Goal: Transaction & Acquisition: Download file/media

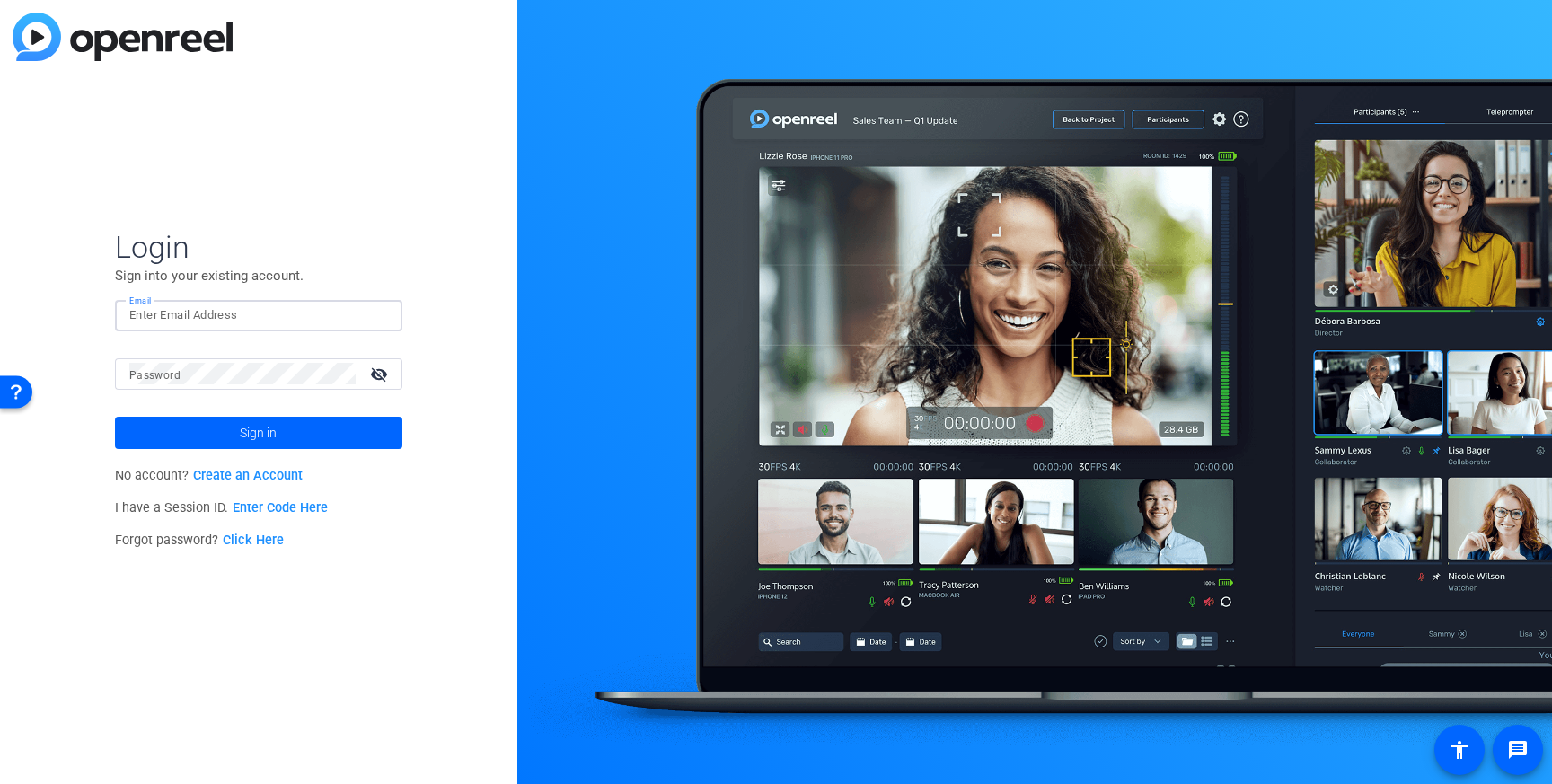
click at [230, 325] on input "Email" at bounding box center [259, 315] width 259 height 22
type input "[PERSON_NAME][EMAIL_ADDRESS][PERSON_NAME][DOMAIN_NAME]"
click at [380, 369] on mat-icon "visibility_off" at bounding box center [380, 374] width 43 height 26
click at [236, 435] on span at bounding box center [259, 432] width 287 height 43
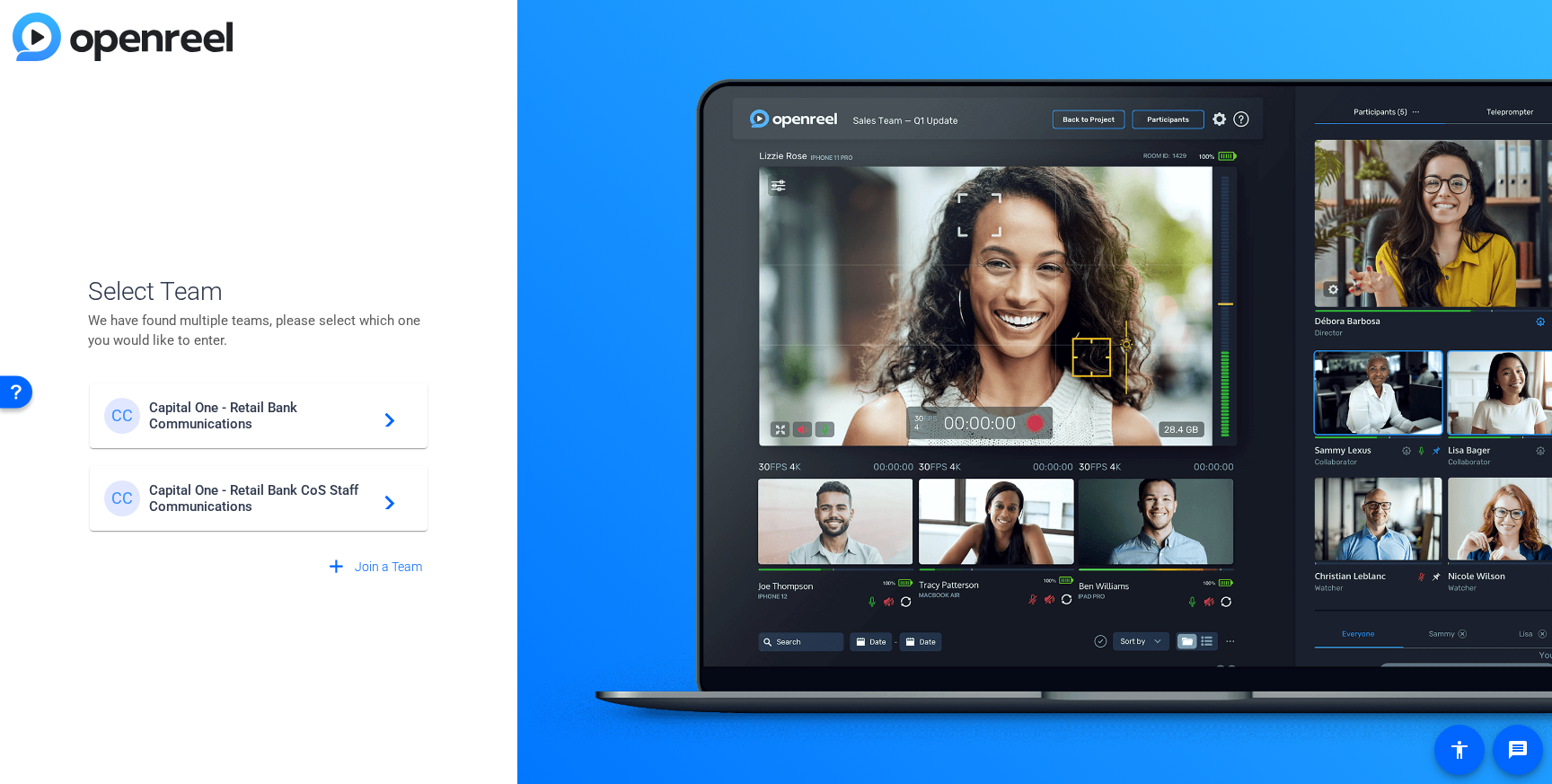
click at [245, 510] on span "Capital One - Retail Bank CoS Staff Communications" at bounding box center [260, 498] width 225 height 32
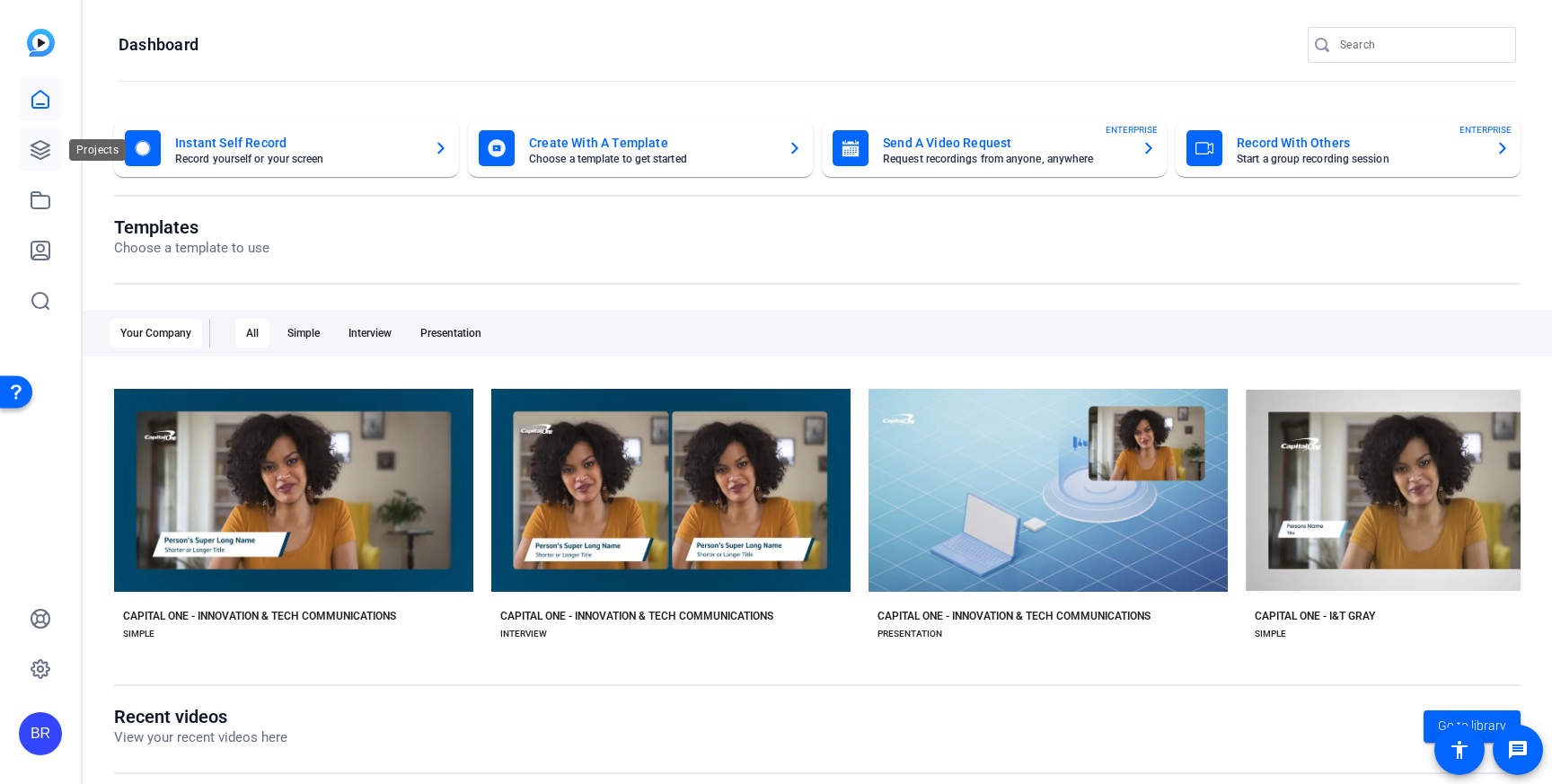
click at [39, 148] on icon at bounding box center [41, 150] width 22 height 22
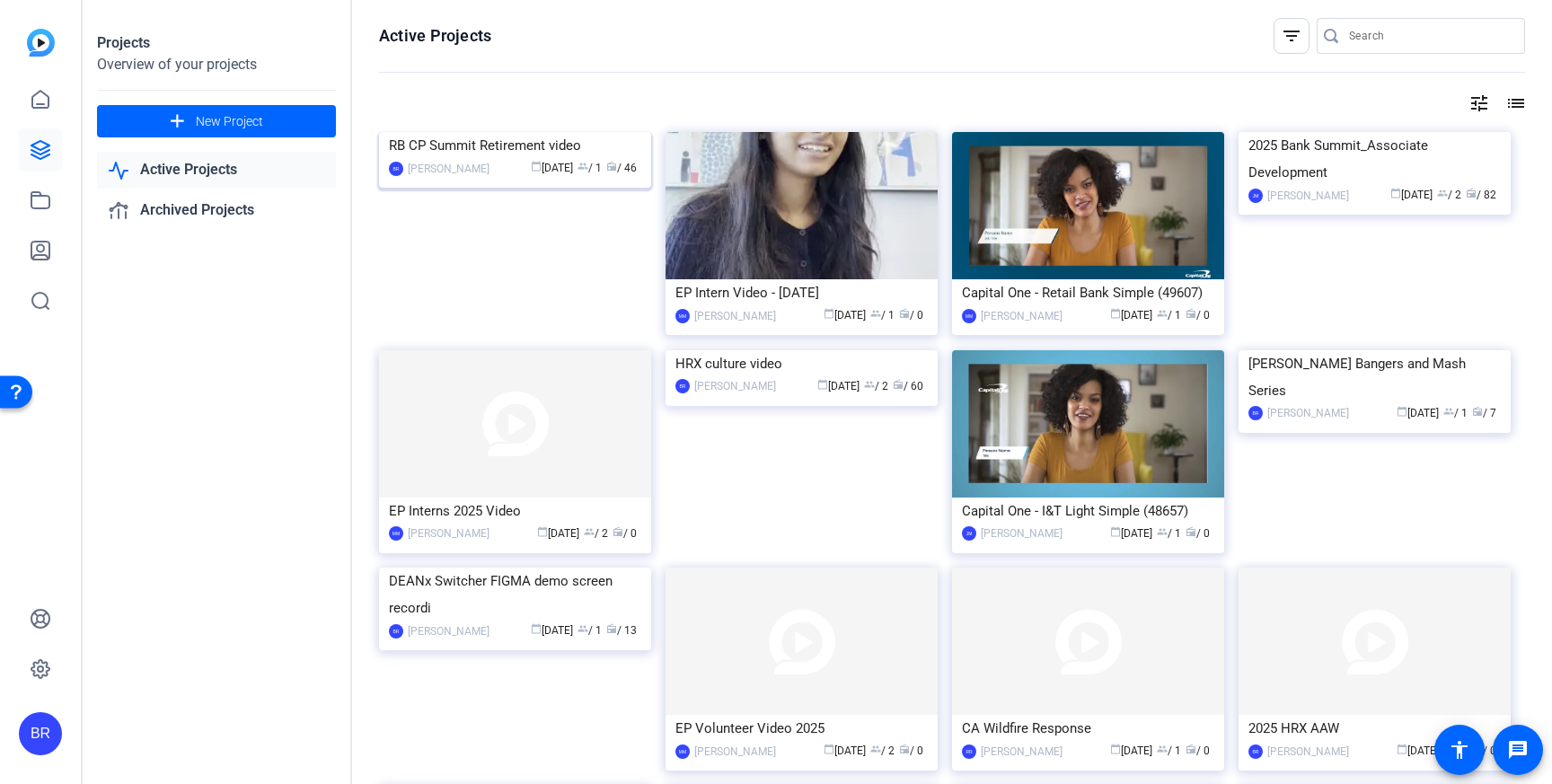
click at [484, 159] on div "RB CP Summit Retirement video" at bounding box center [515, 145] width 253 height 27
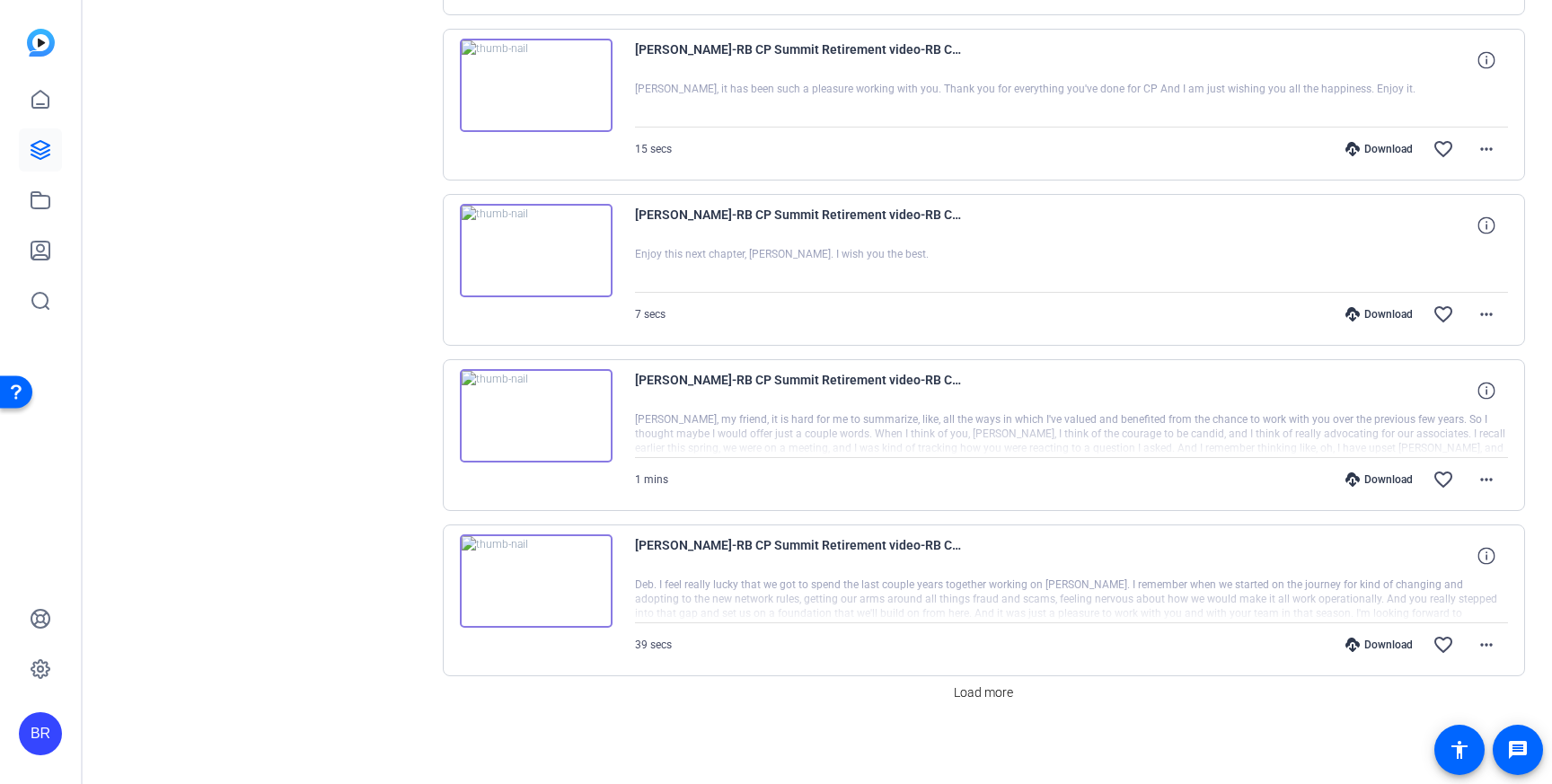
scroll to position [1362, 0]
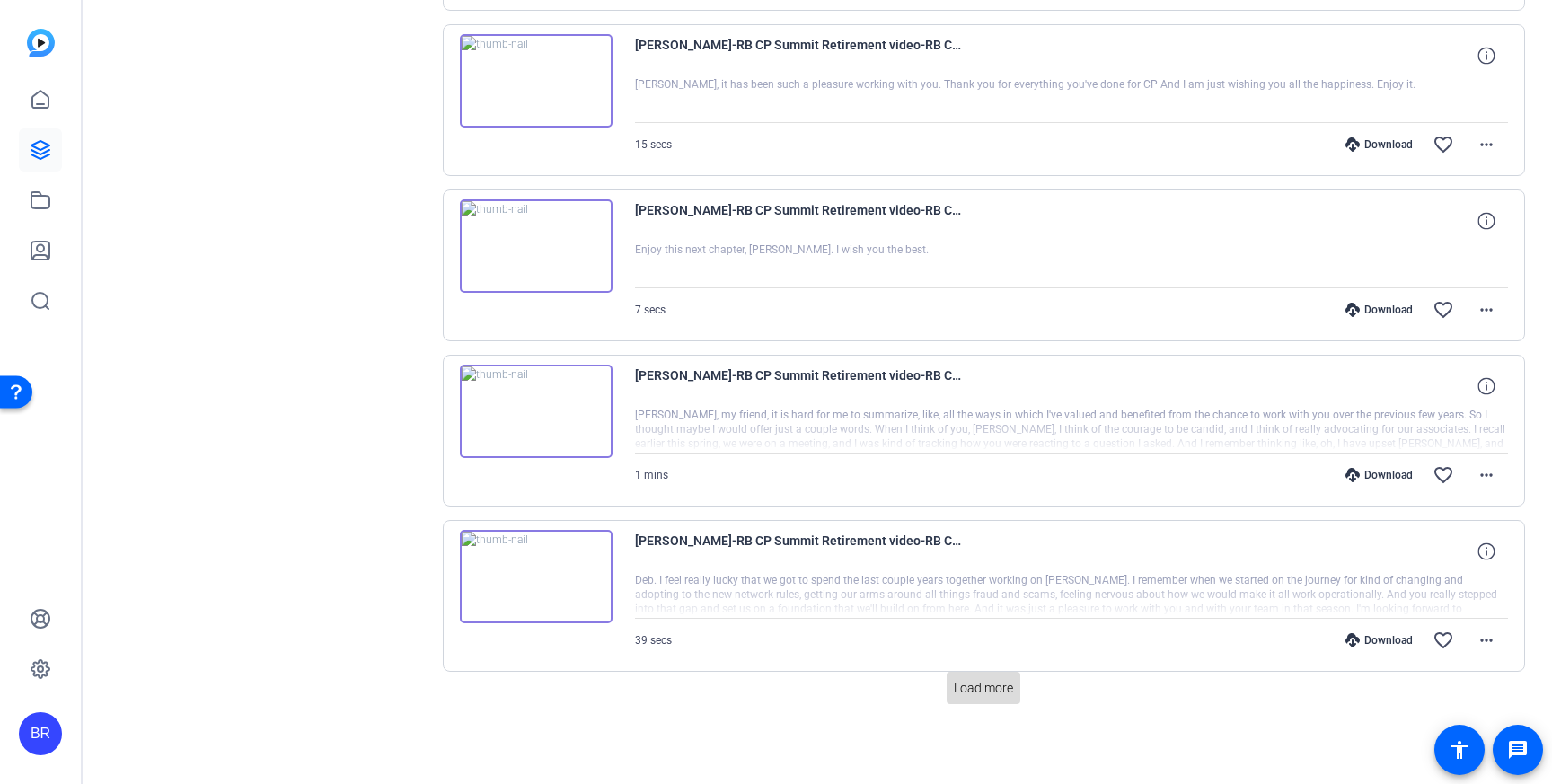
click at [992, 693] on span "Load more" at bounding box center [983, 687] width 59 height 19
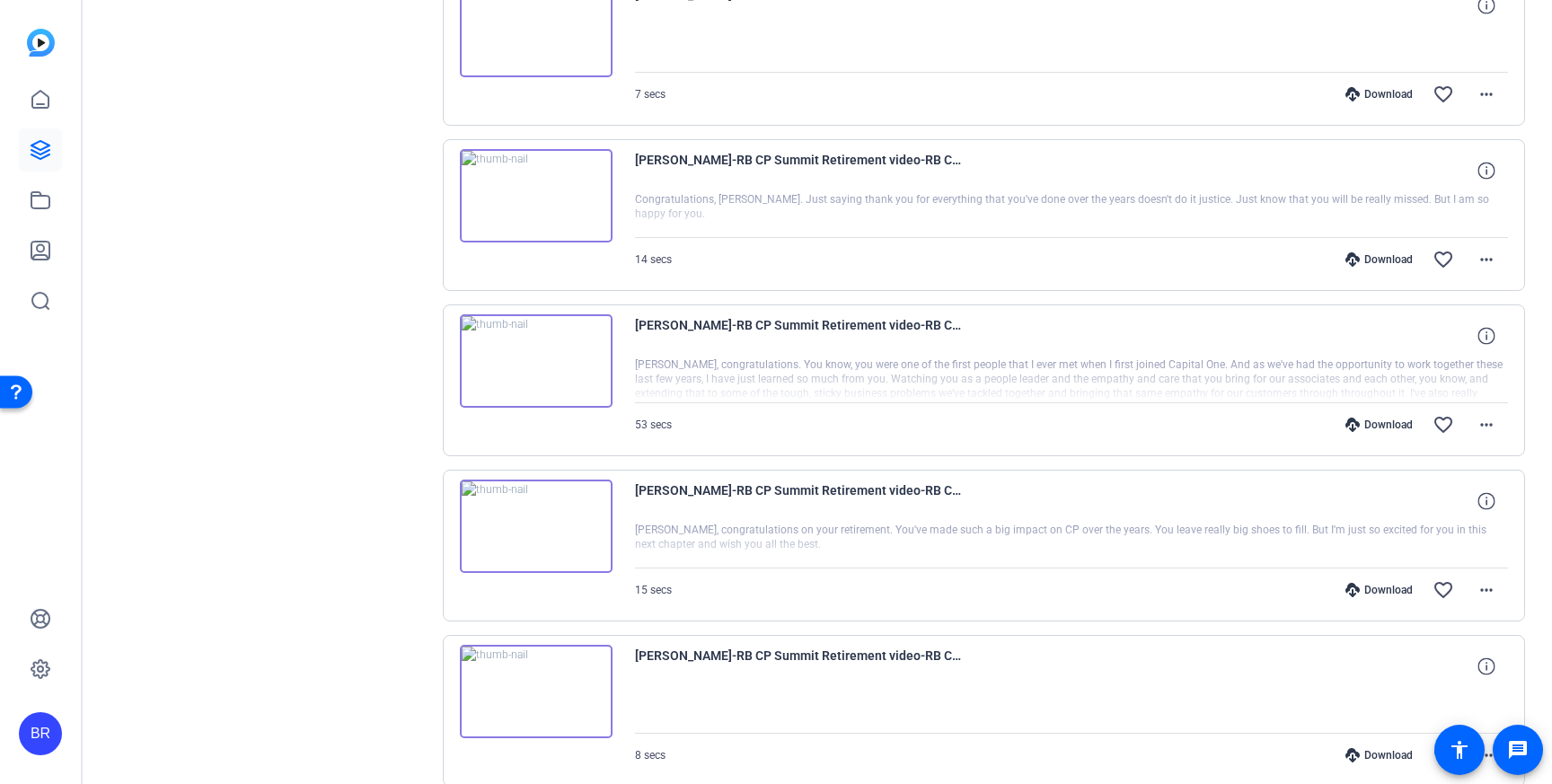
scroll to position [0, 0]
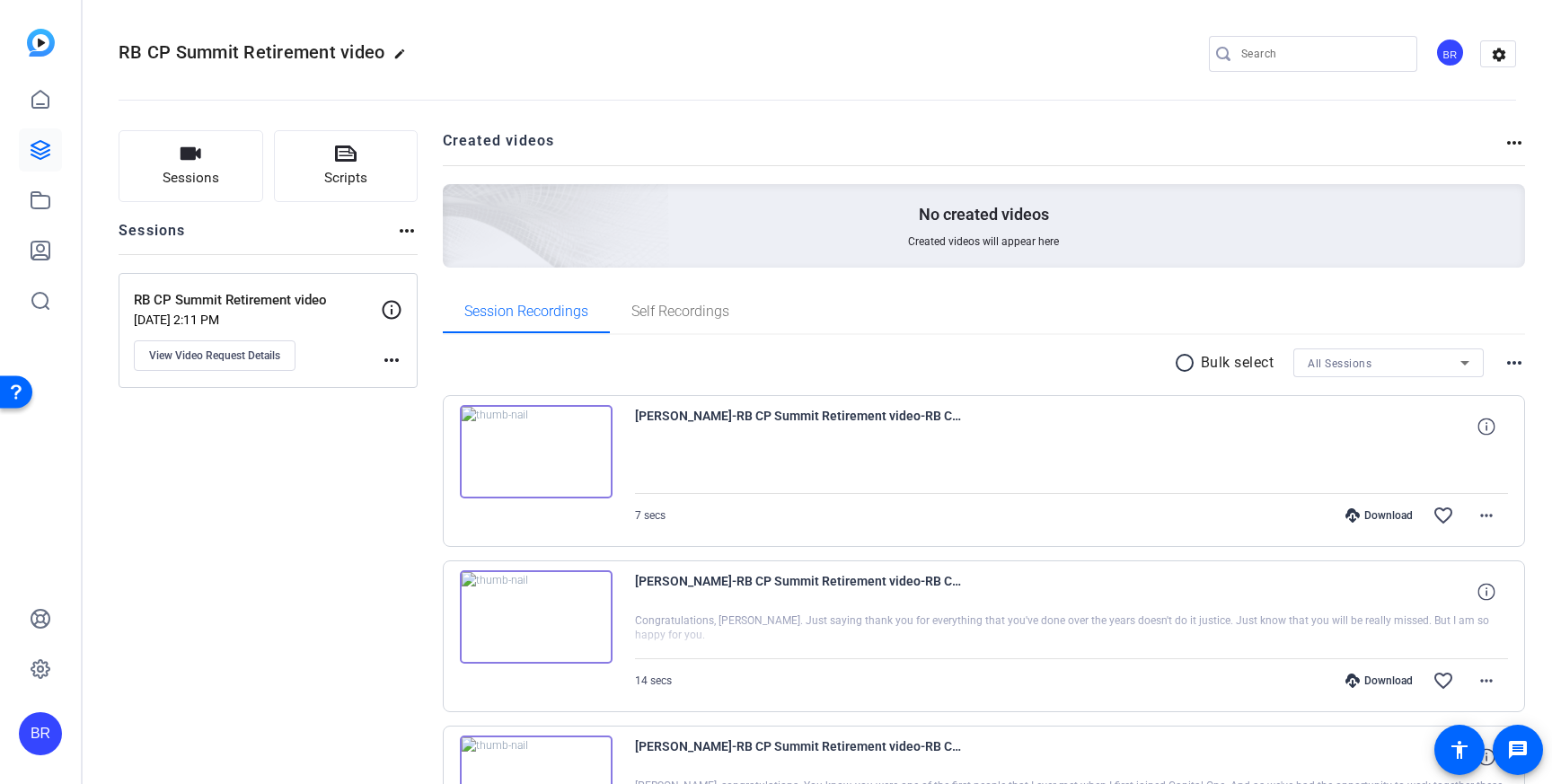
click at [1174, 360] on mat-icon "radio_button_unchecked" at bounding box center [1187, 363] width 27 height 22
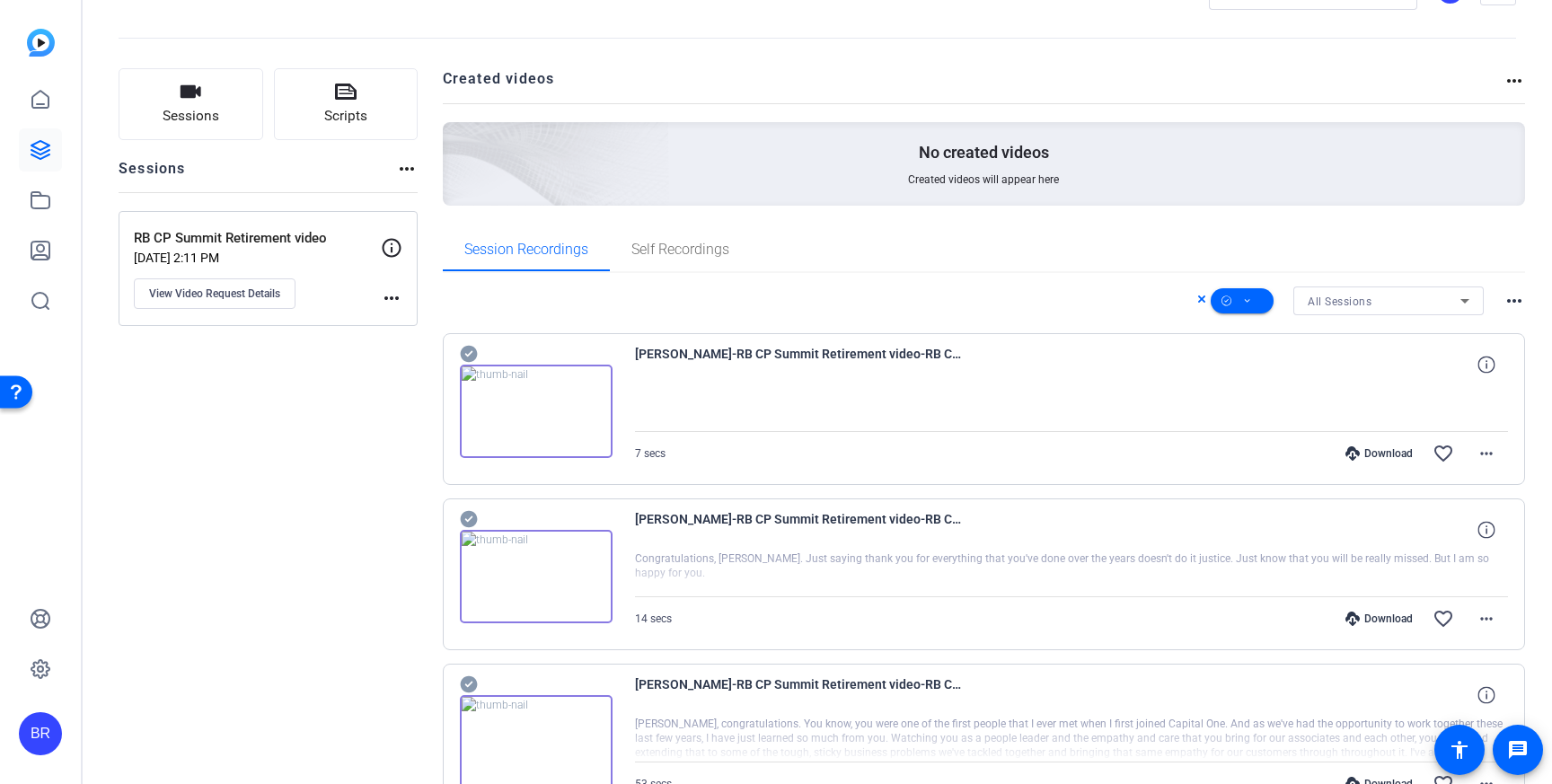
scroll to position [74, 0]
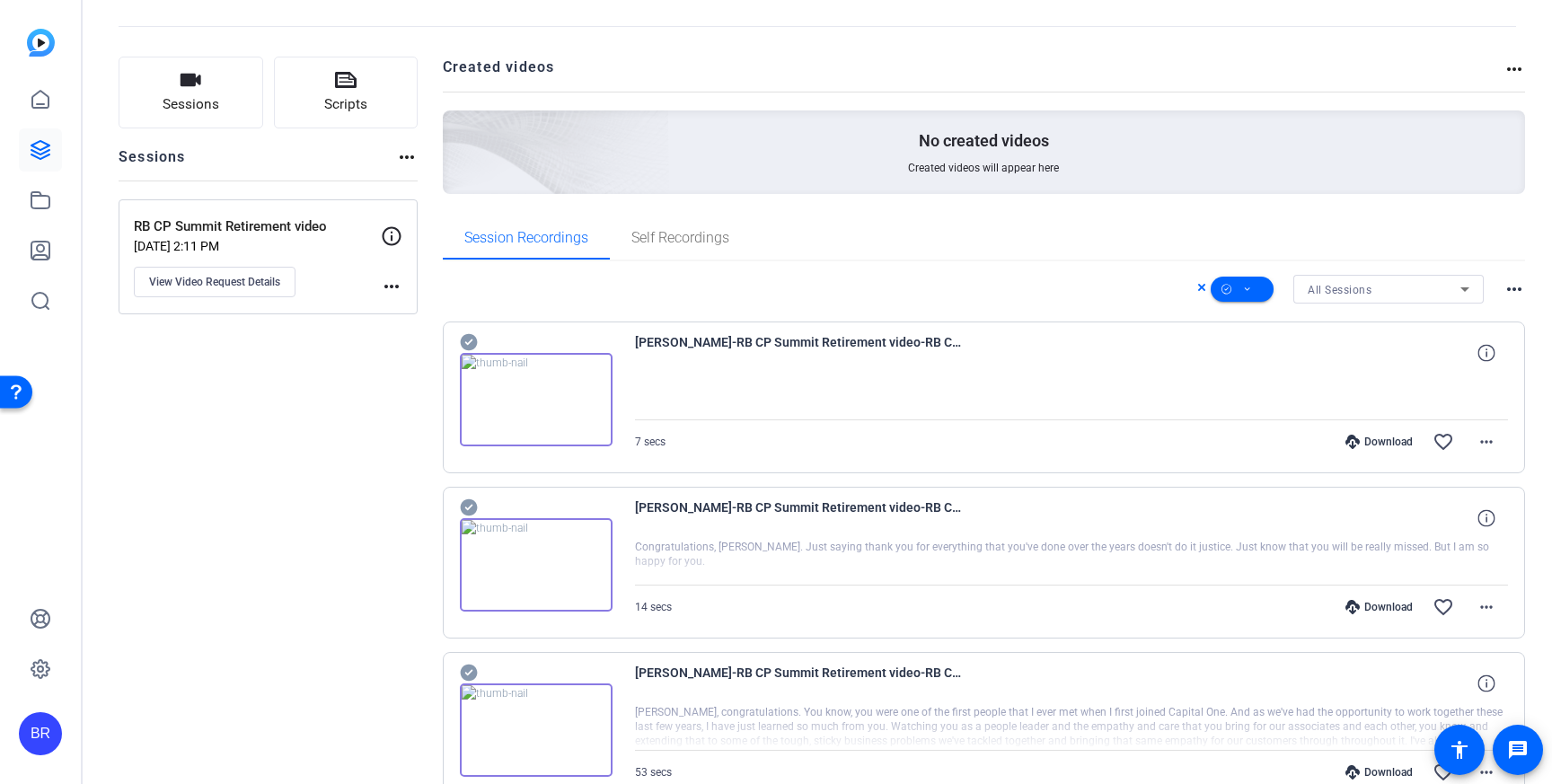
click at [470, 337] on icon at bounding box center [468, 342] width 17 height 17
click at [464, 508] on icon at bounding box center [468, 507] width 17 height 17
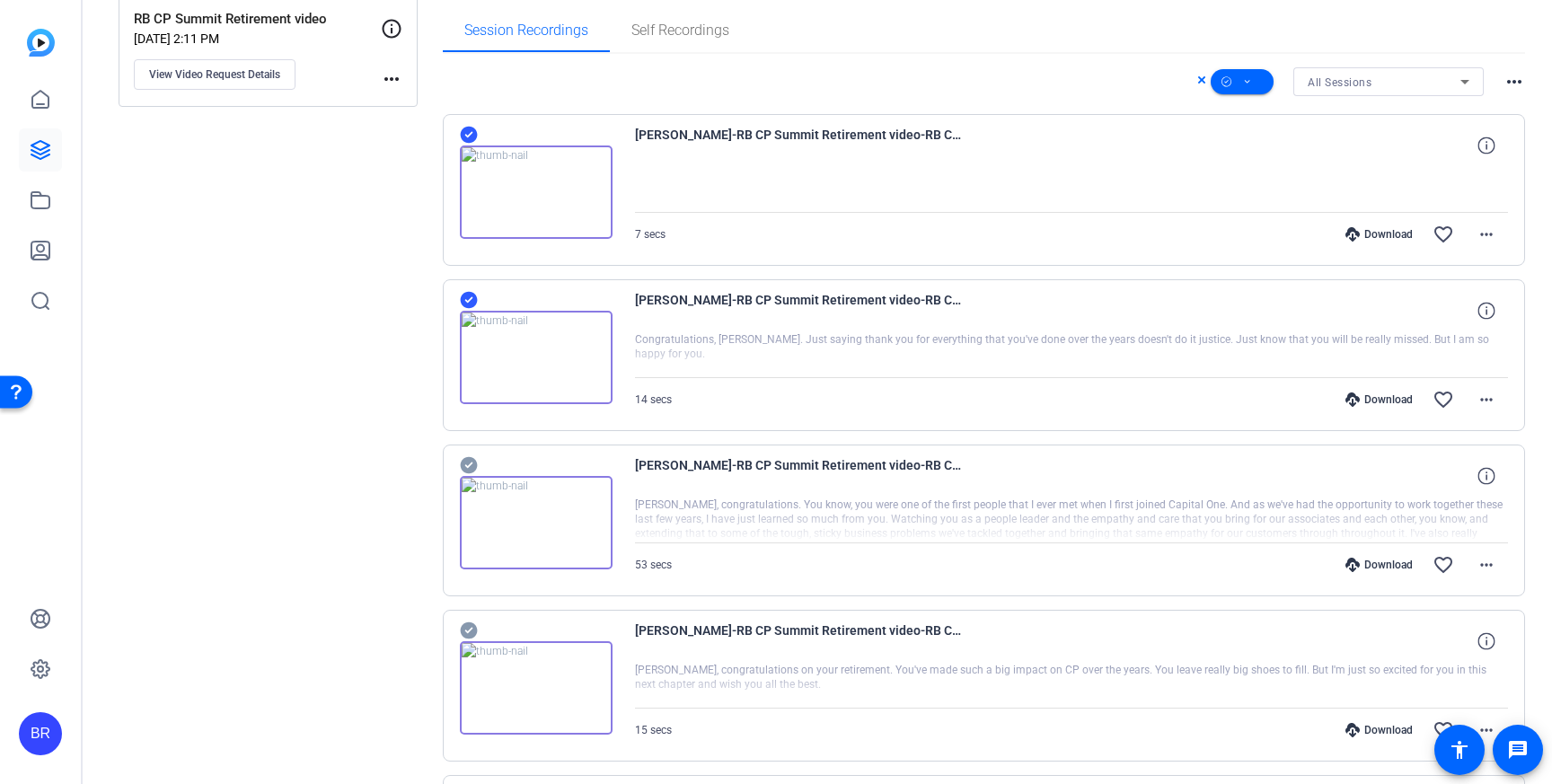
click at [471, 467] on icon at bounding box center [468, 465] width 17 height 17
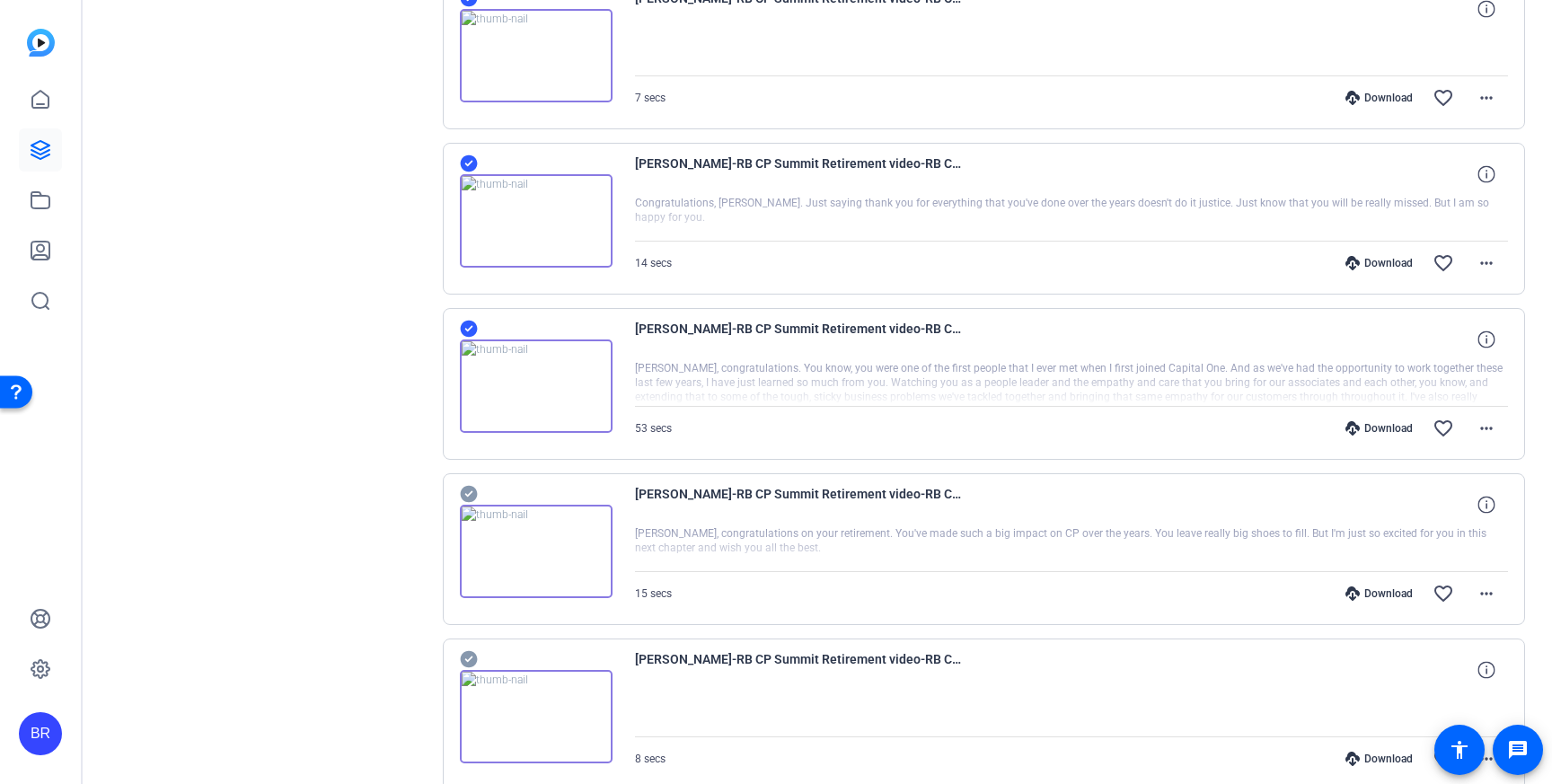
click at [468, 489] on icon at bounding box center [468, 494] width 17 height 17
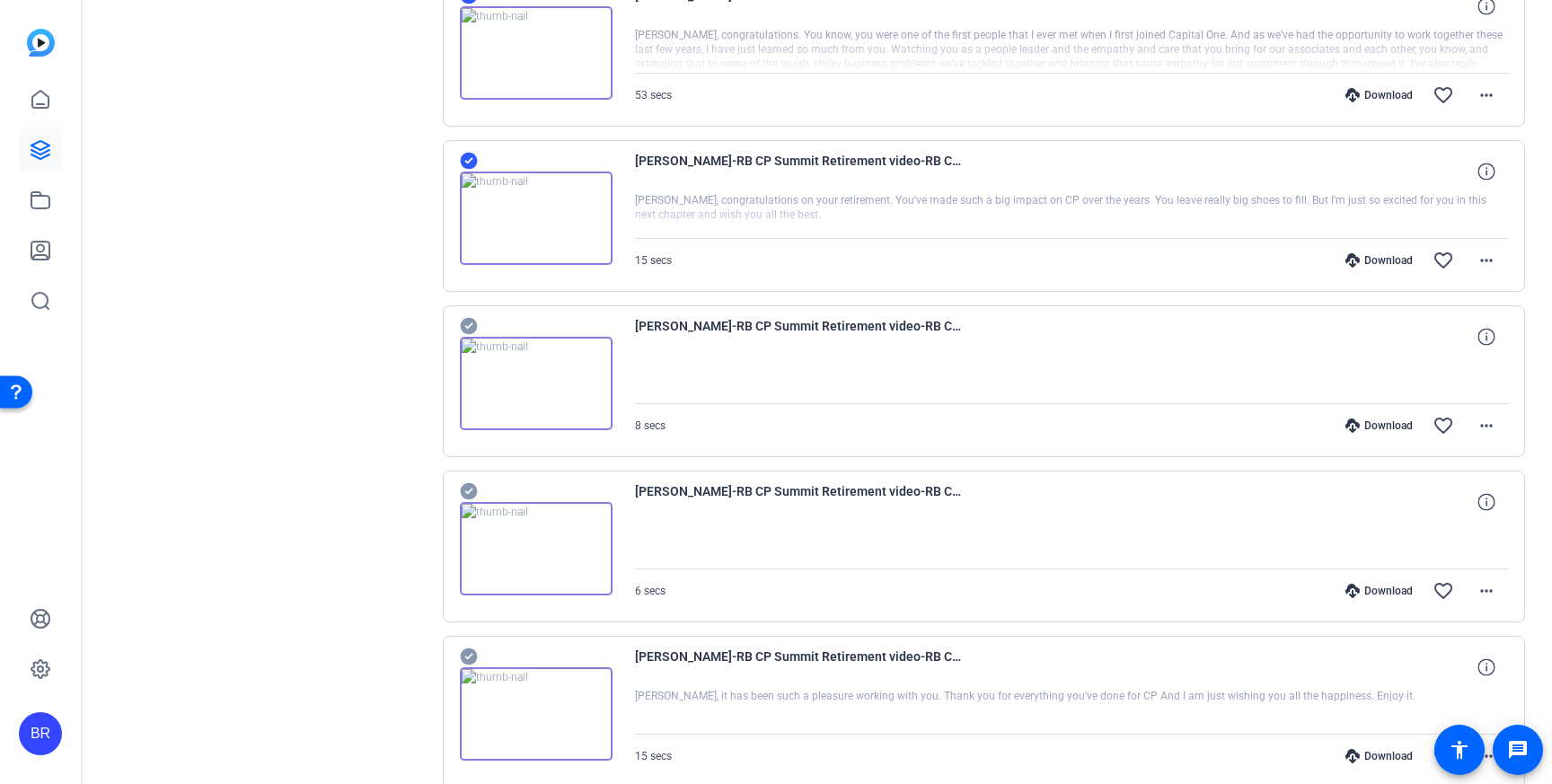
scroll to position [779, 0]
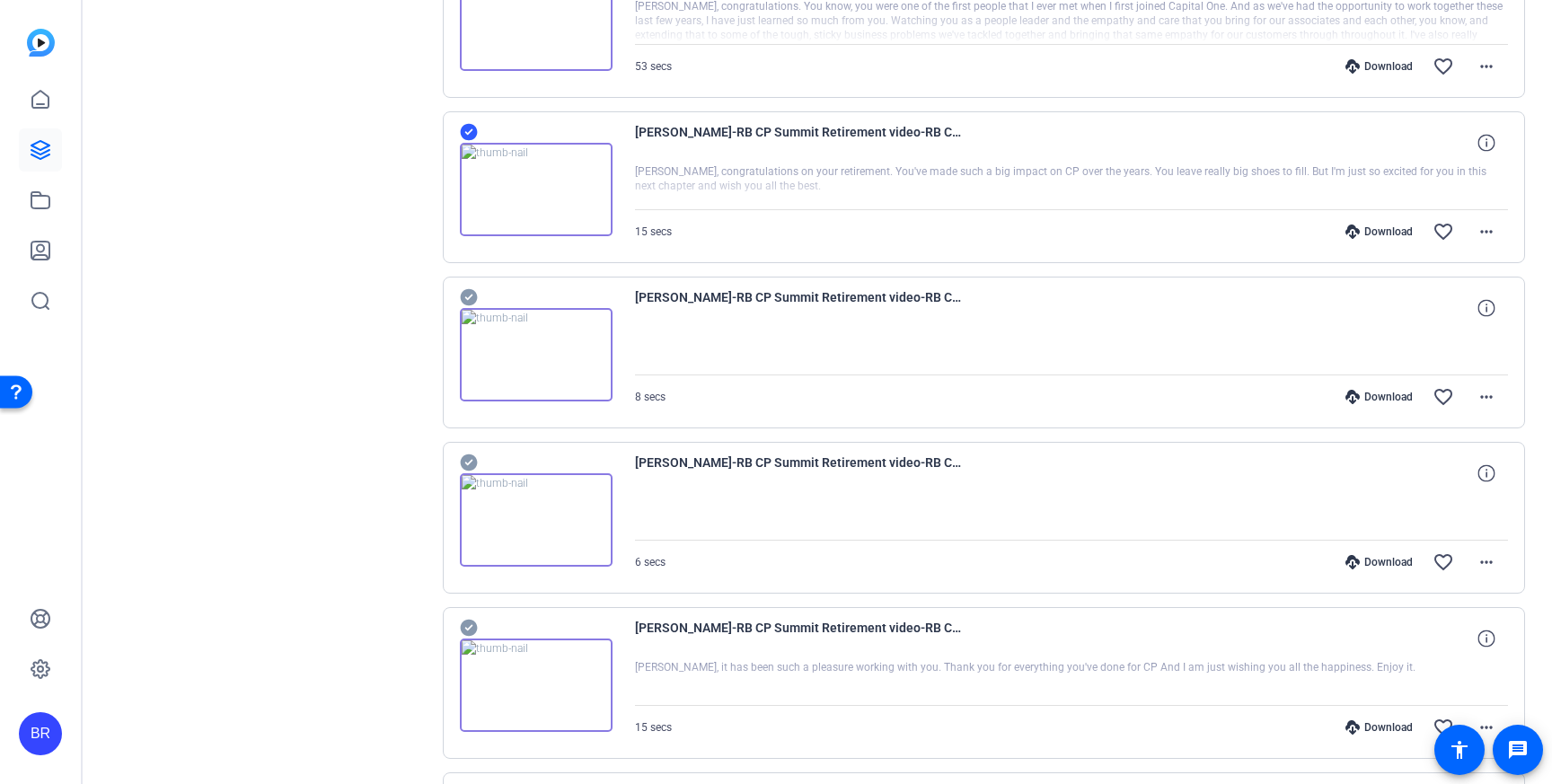
click at [467, 293] on icon at bounding box center [468, 297] width 17 height 17
click at [473, 464] on icon at bounding box center [468, 462] width 17 height 17
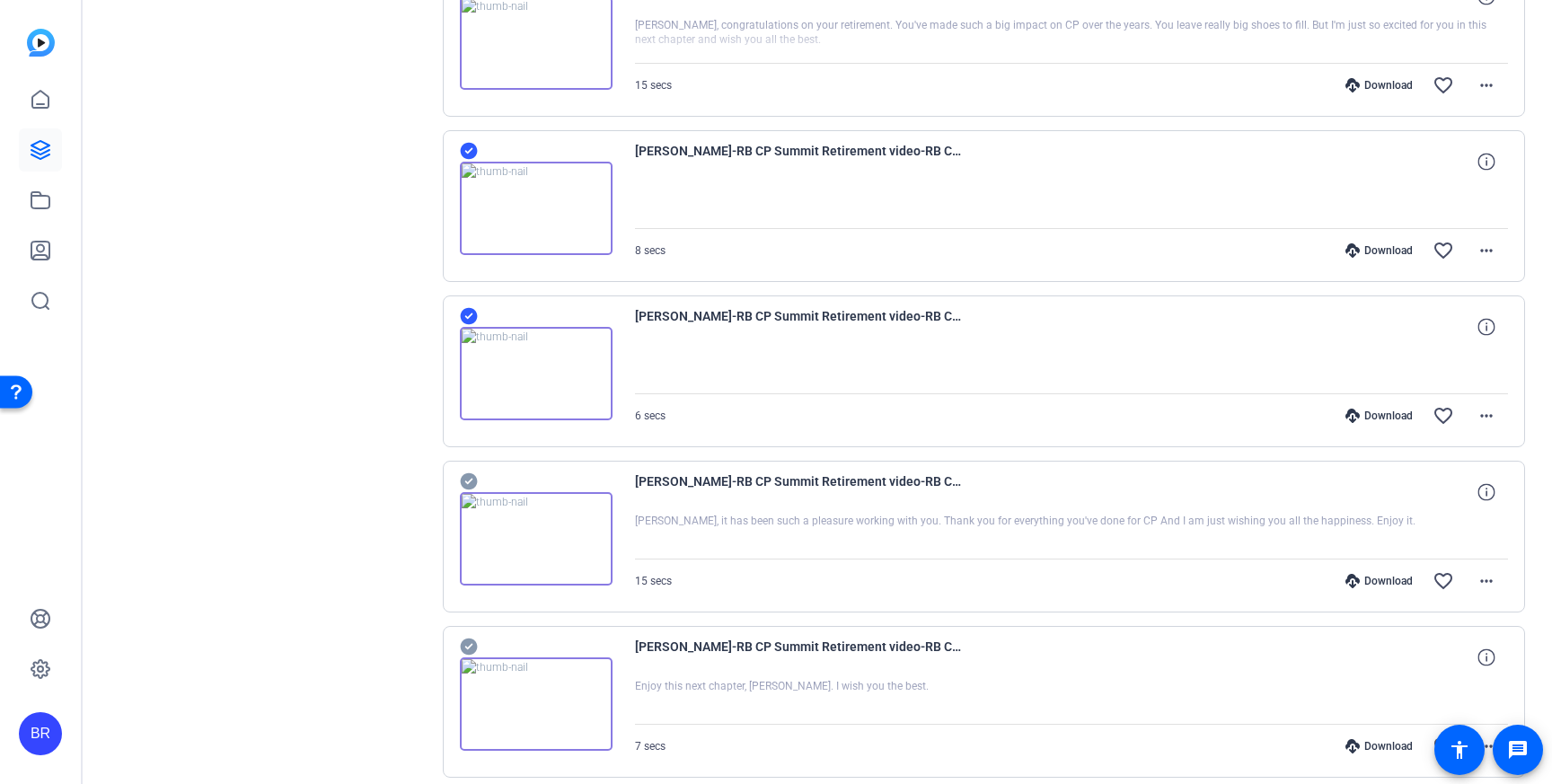
click at [467, 480] on icon at bounding box center [468, 481] width 17 height 17
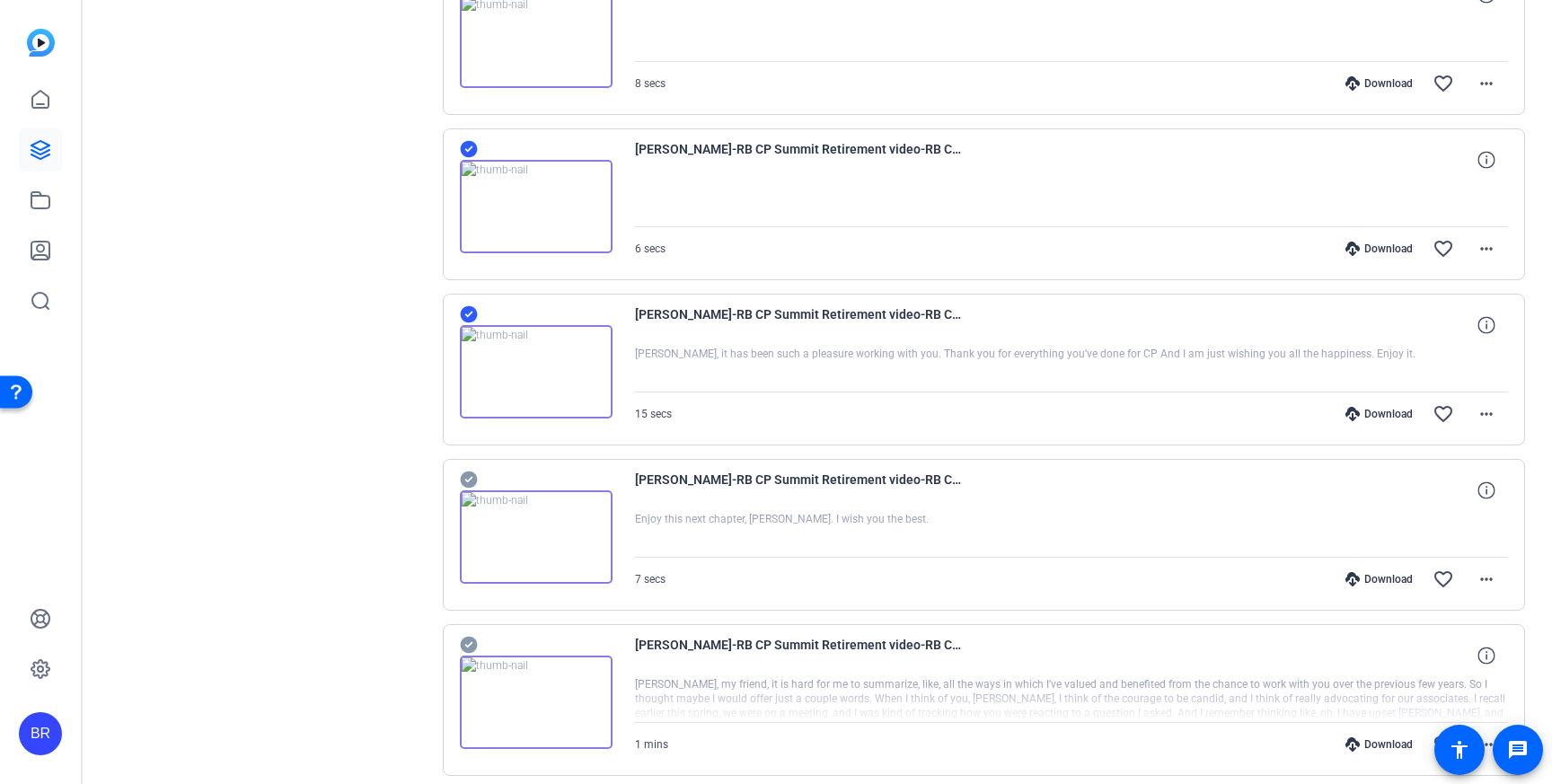
click at [467, 480] on icon at bounding box center [469, 480] width 18 height 22
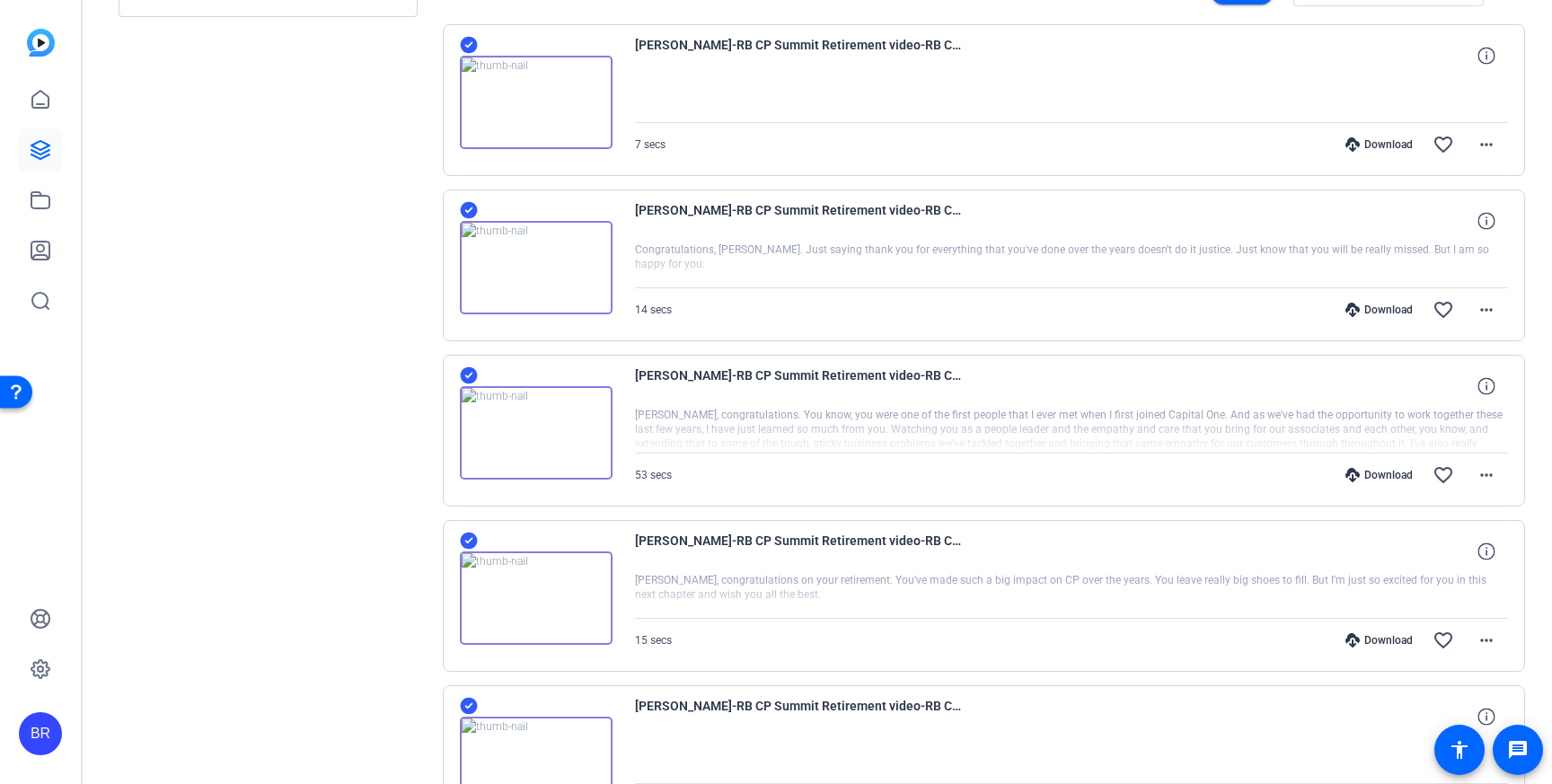
scroll to position [0, 0]
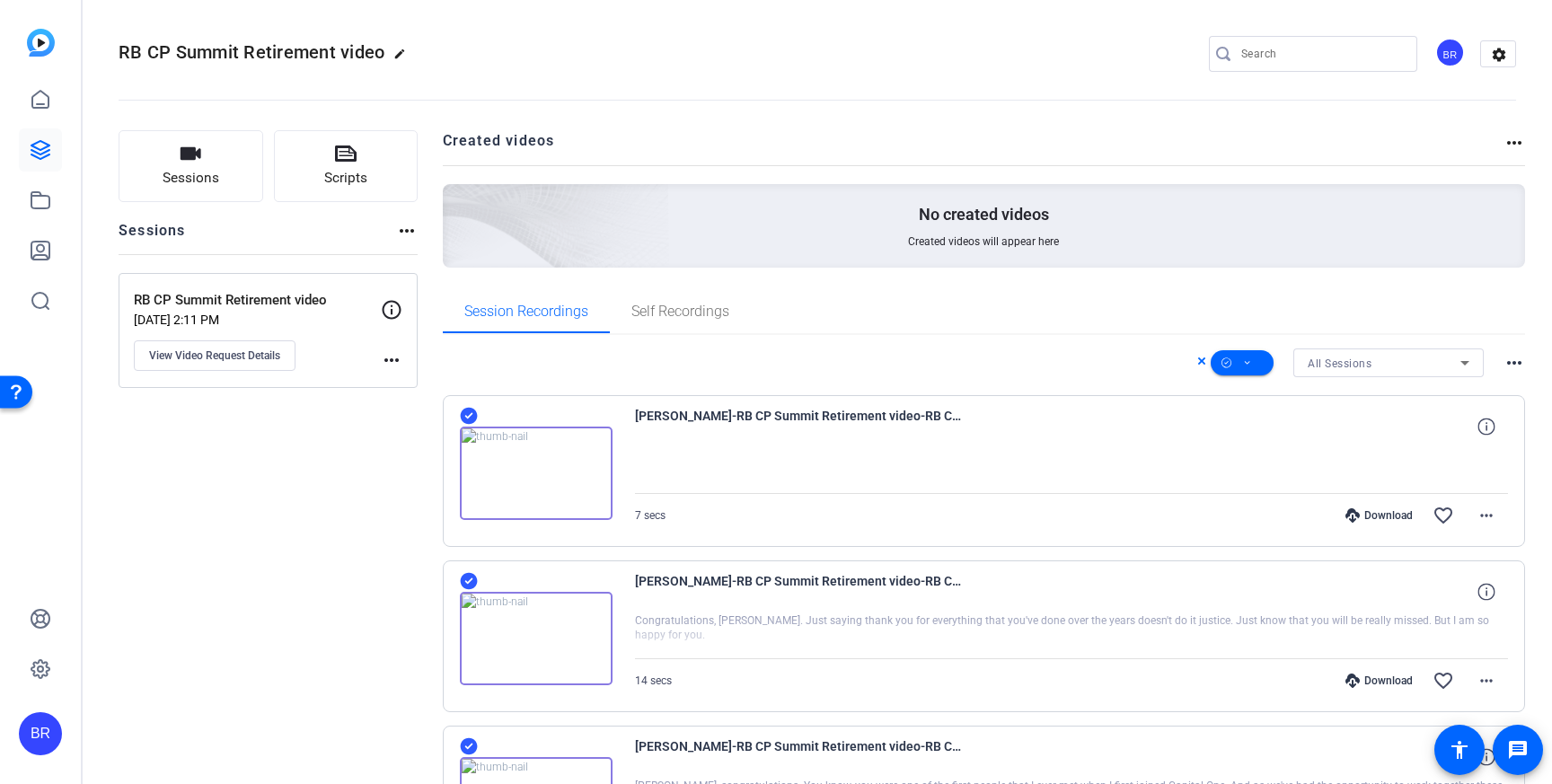
click at [1469, 366] on icon at bounding box center [1465, 363] width 22 height 22
click at [1506, 357] on div at bounding box center [776, 392] width 1552 height 784
click at [1247, 362] on icon at bounding box center [1247, 363] width 9 height 22
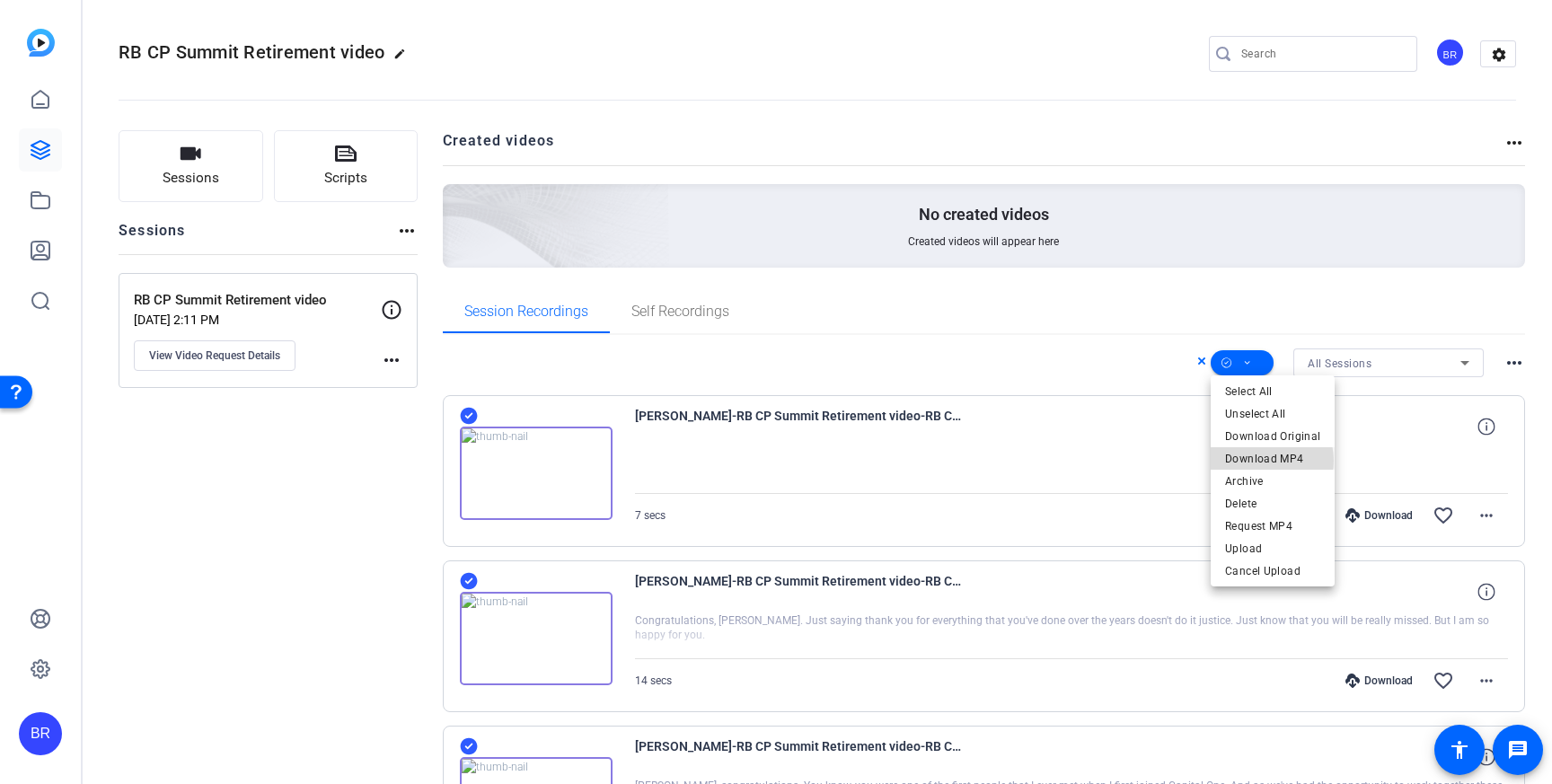
click at [1263, 461] on span "Download MP4" at bounding box center [1272, 459] width 95 height 22
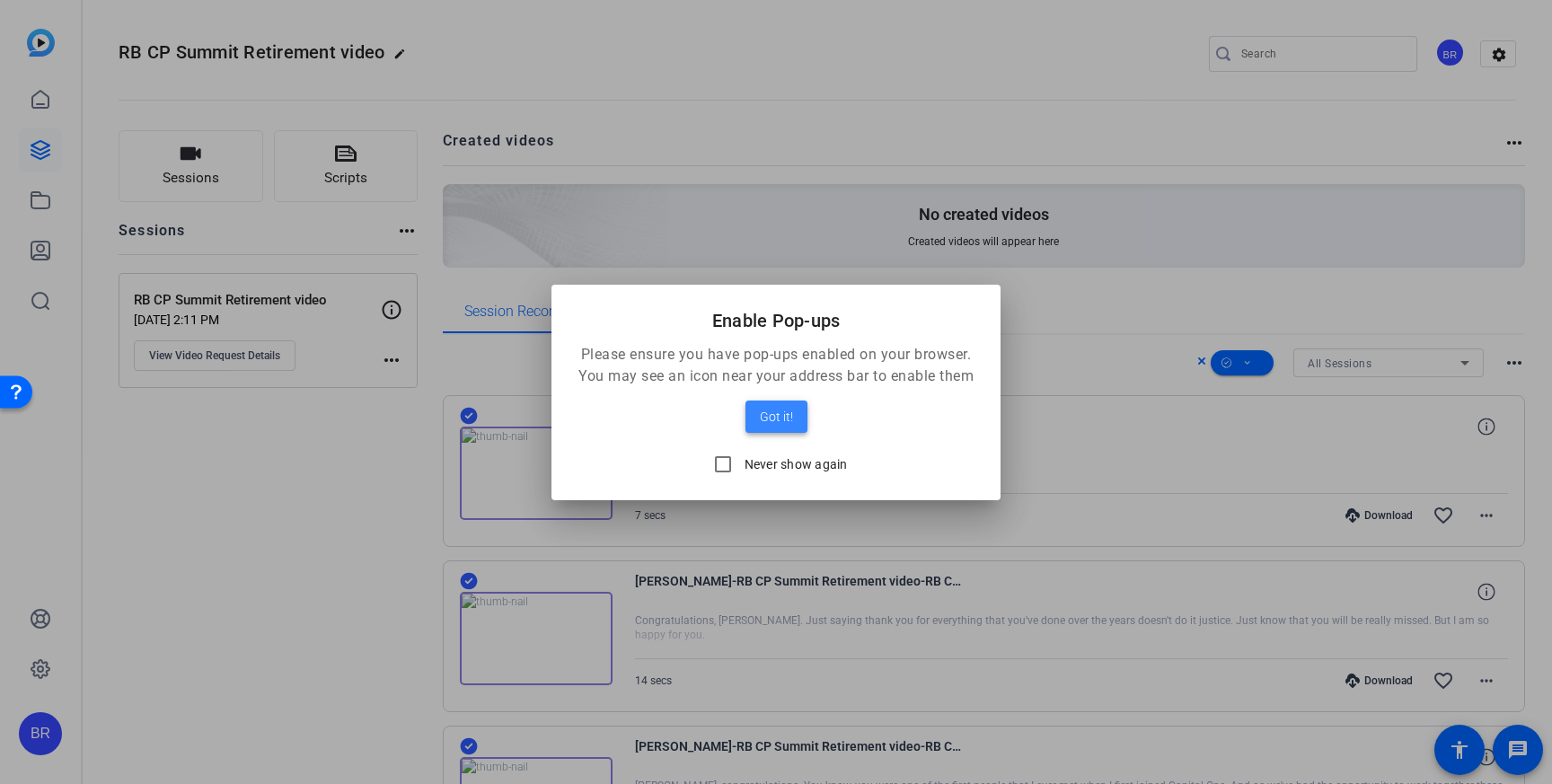
click at [775, 421] on span "Got it!" at bounding box center [776, 417] width 33 height 22
